Goal: Task Accomplishment & Management: Use online tool/utility

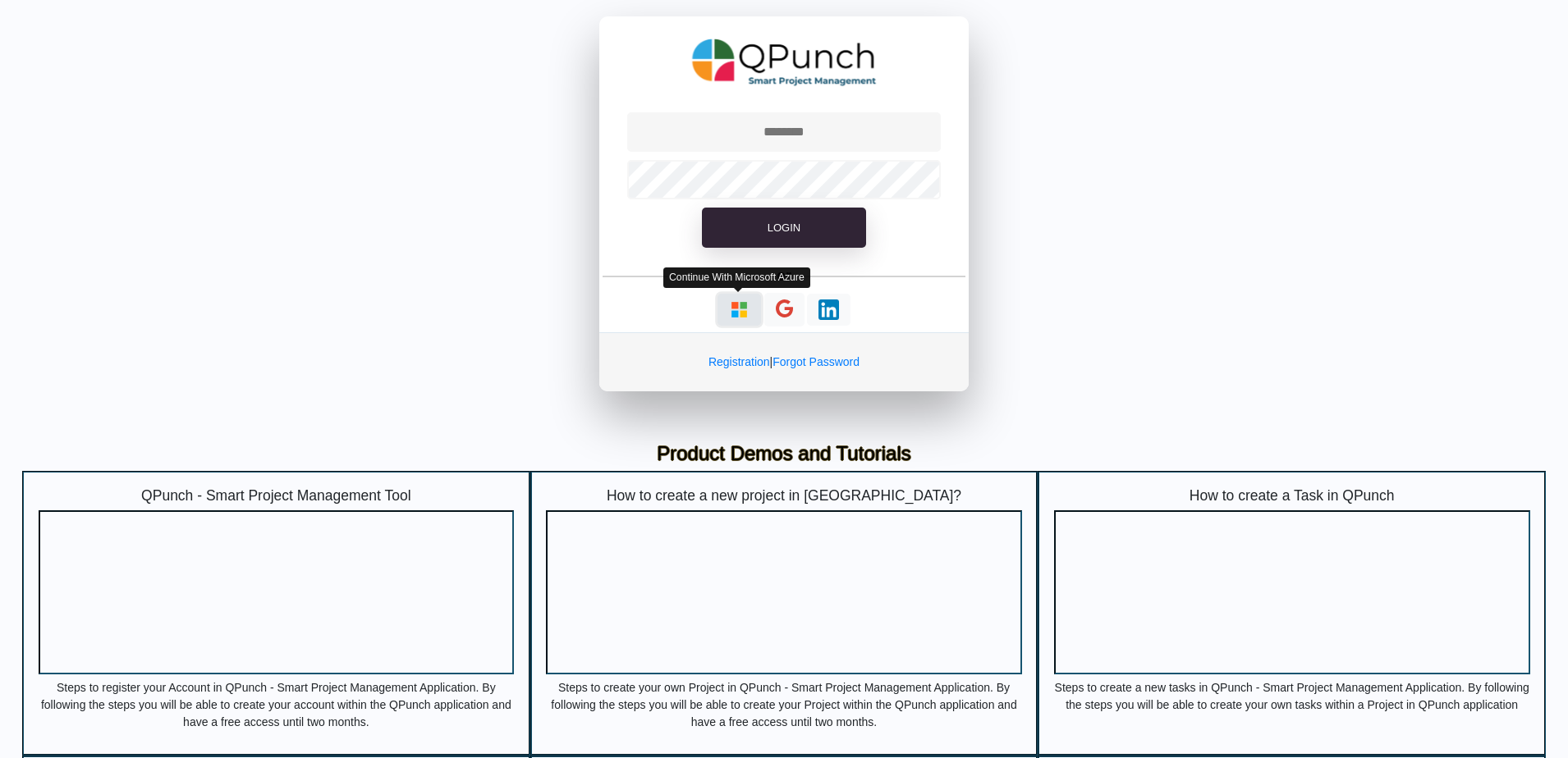
click at [740, 315] on img "button" at bounding box center [739, 310] width 21 height 21
type input "**********"
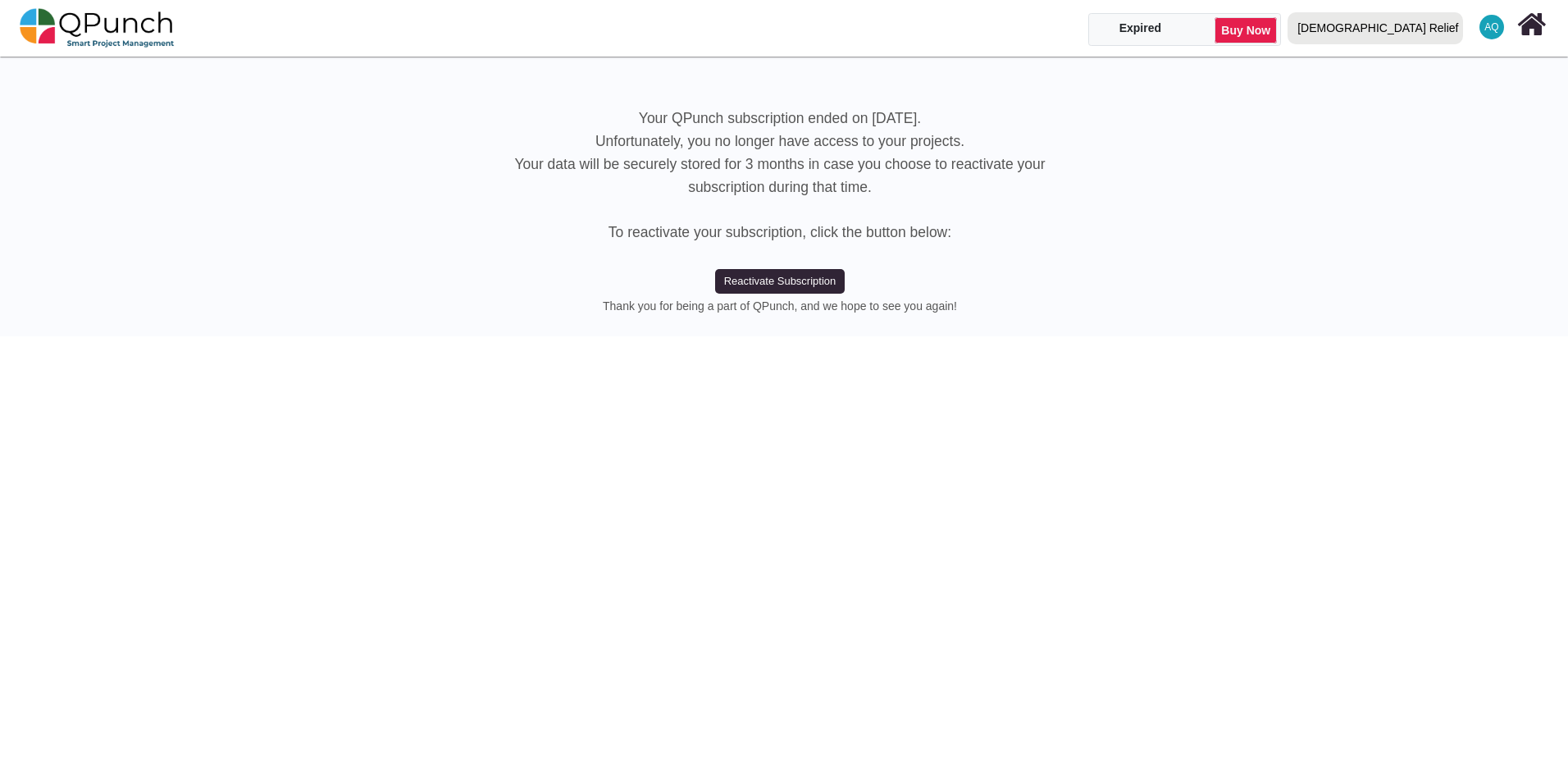
click at [1418, 30] on div "[DEMOGRAPHIC_DATA] Relief" at bounding box center [1377, 28] width 161 height 29
click at [1426, 90] on link "IRW" at bounding box center [1379, 97] width 195 height 23
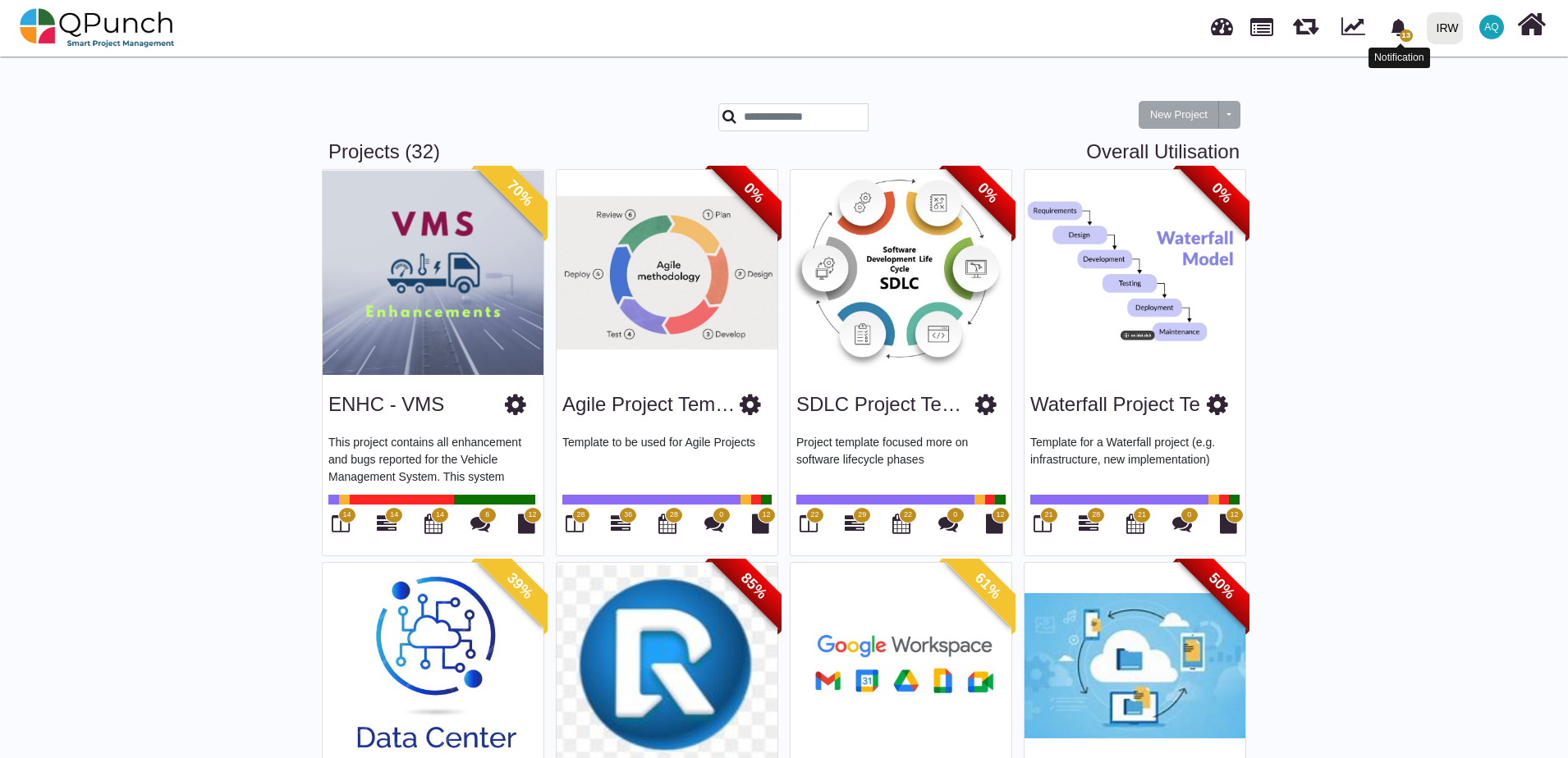
click at [1399, 30] on icon "bell fill" at bounding box center [1398, 28] width 15 height 17
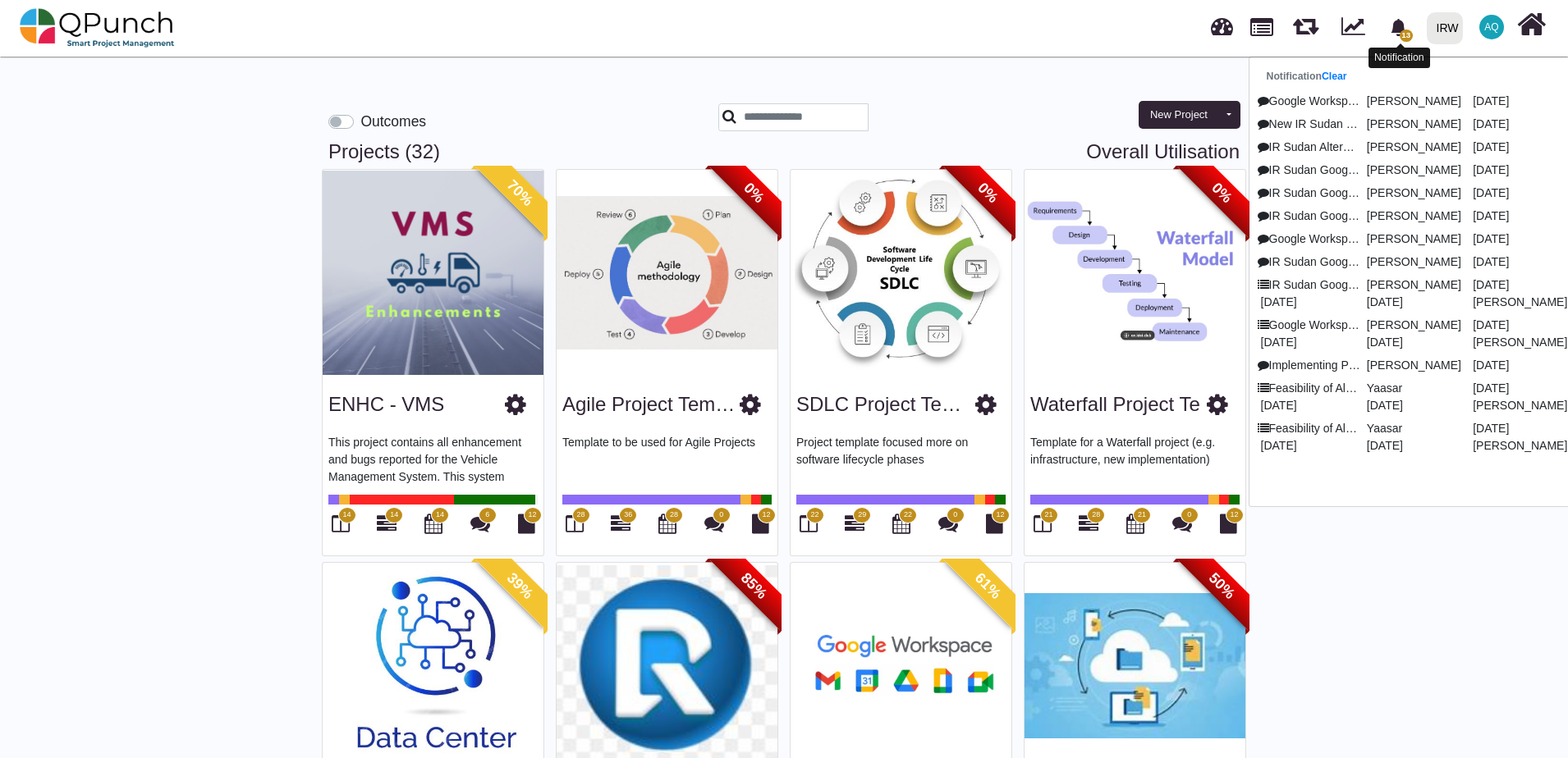
click at [1399, 30] on icon "bell fill" at bounding box center [1398, 28] width 15 height 17
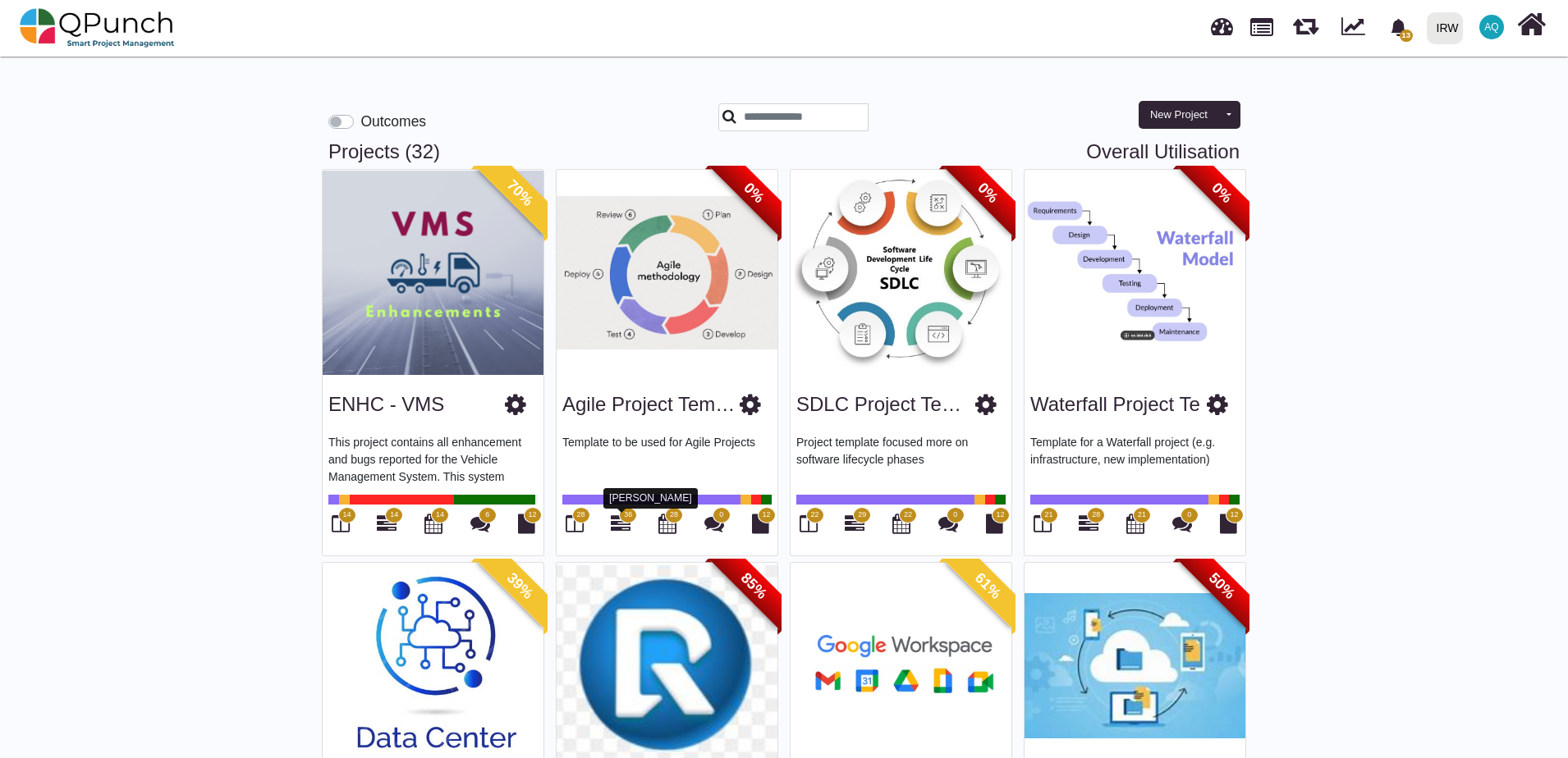
click at [628, 525] on icon at bounding box center [620, 523] width 20 height 20
click at [1127, 338] on img at bounding box center [1135, 272] width 221 height 205
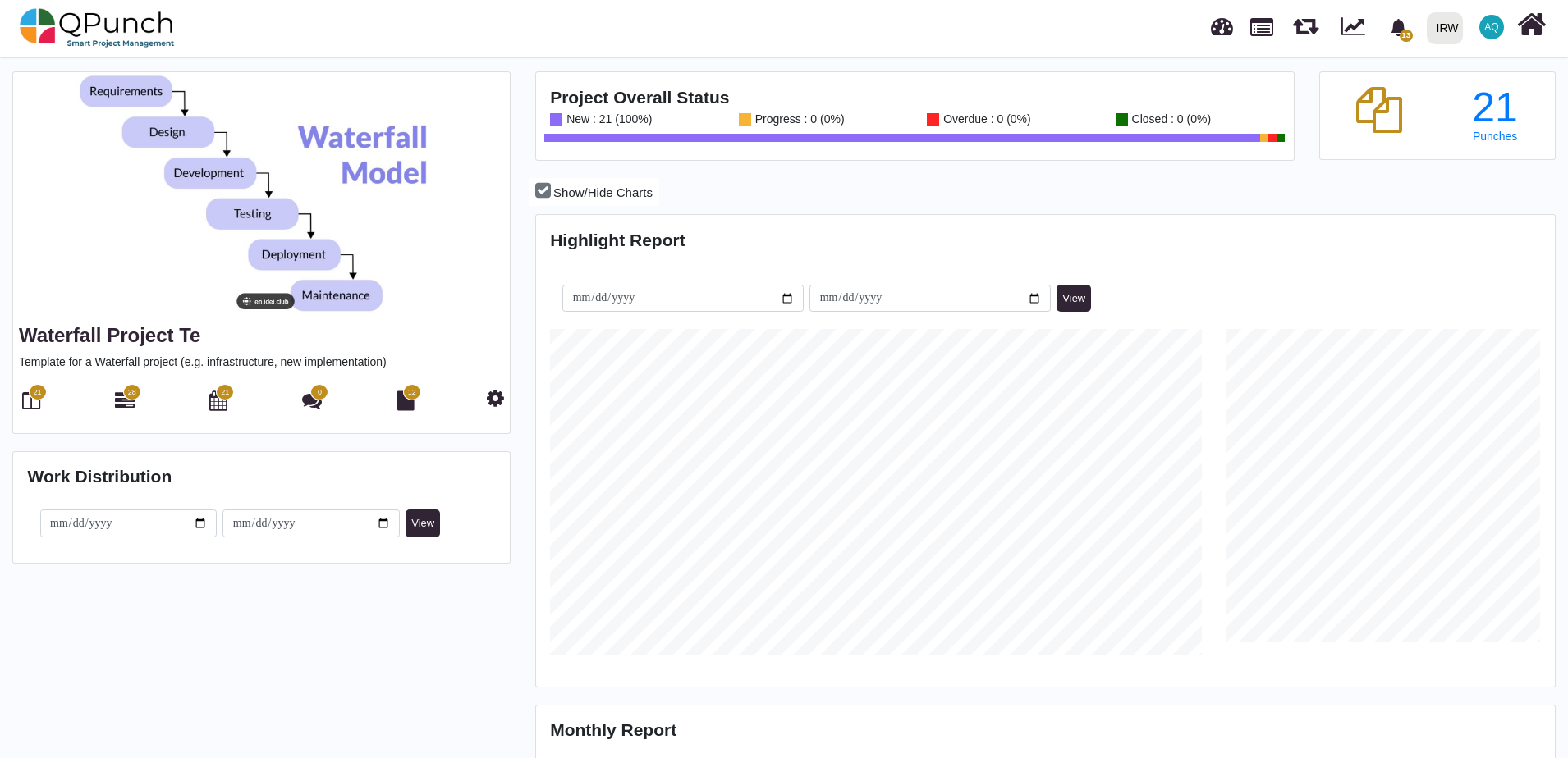
scroll to position [326, 338]
click at [123, 402] on icon at bounding box center [124, 400] width 20 height 20
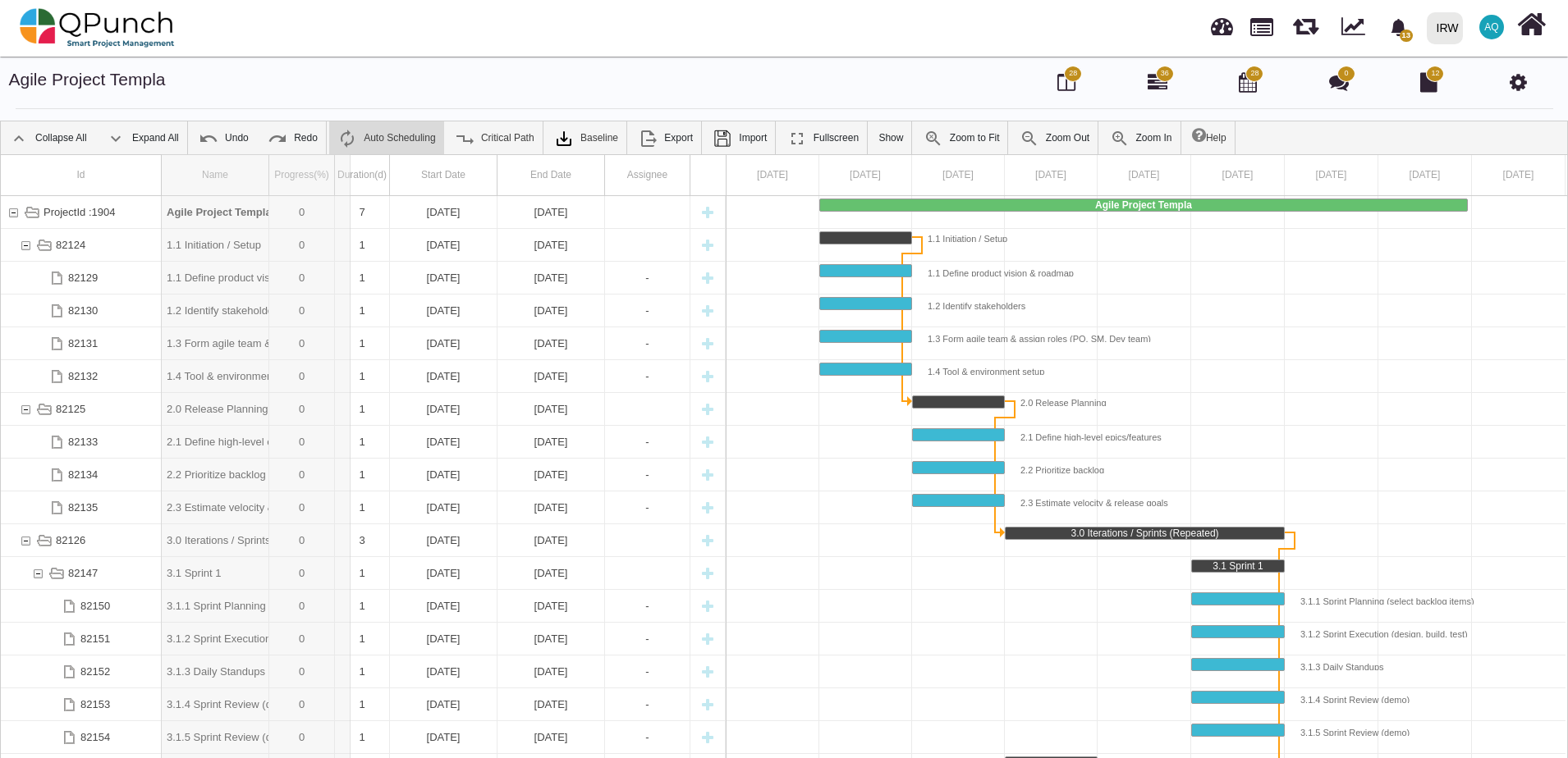
drag, startPoint x: 272, startPoint y: 164, endPoint x: 350, endPoint y: 176, distance: 78.9
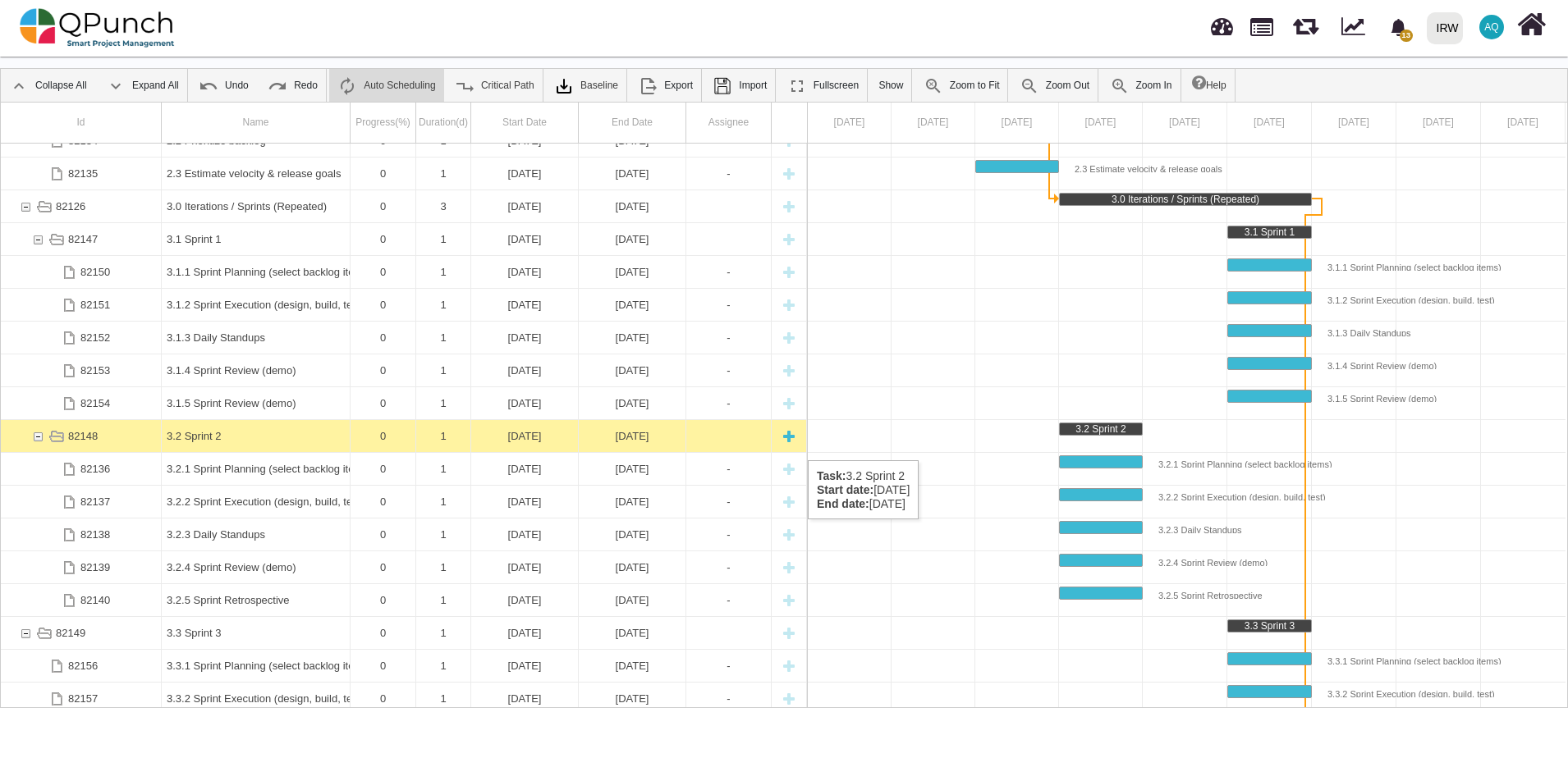
scroll to position [503, 0]
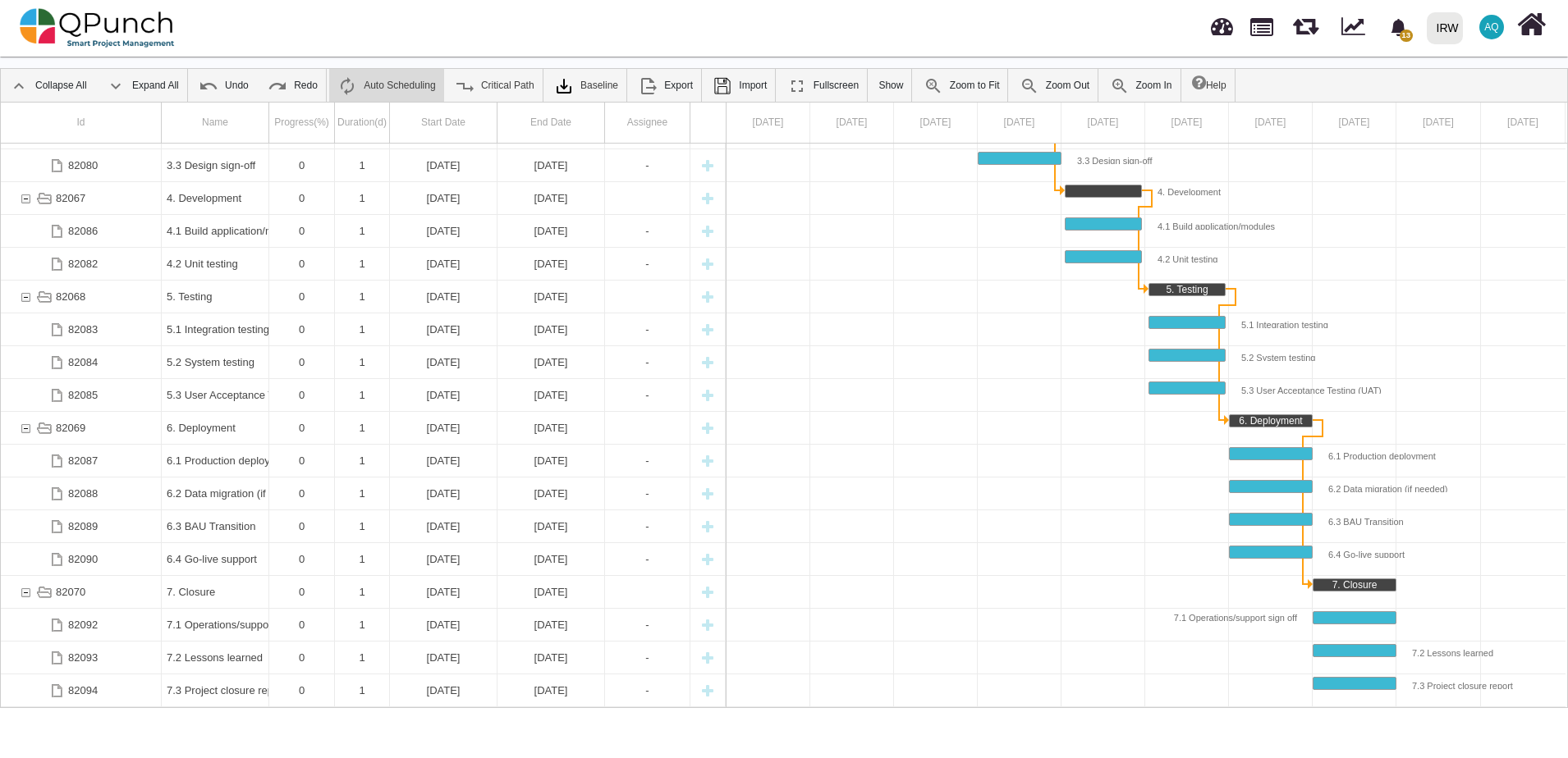
scroll to position [19, 0]
